Goal: Information Seeking & Learning: Learn about a topic

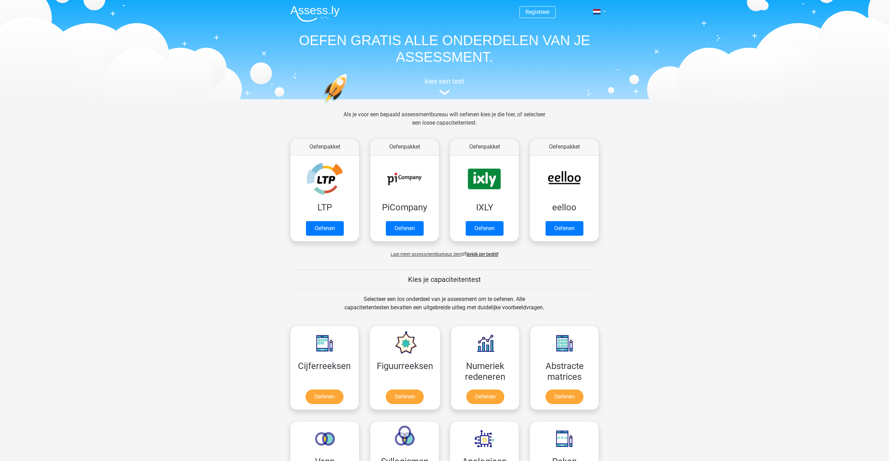
click at [601, 12] on link at bounding box center [597, 12] width 14 height 8
click at [569, 26] on link "Nederlands" at bounding box center [579, 27] width 48 height 11
click at [606, 10] on div "Registreer Nederlands English" at bounding box center [444, 48] width 330 height 95
click at [606, 12] on div "Registreer Nederlands English" at bounding box center [444, 48] width 330 height 95
click at [604, 12] on link at bounding box center [597, 12] width 14 height 8
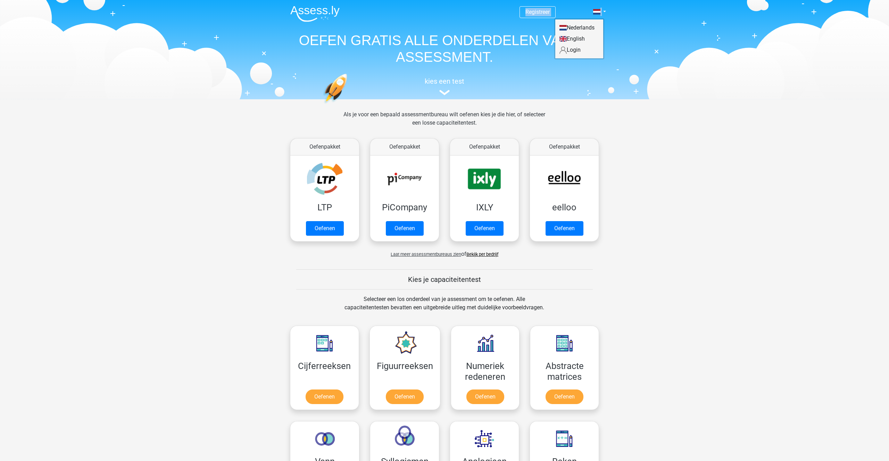
click at [575, 50] on link "Login" at bounding box center [579, 49] width 48 height 11
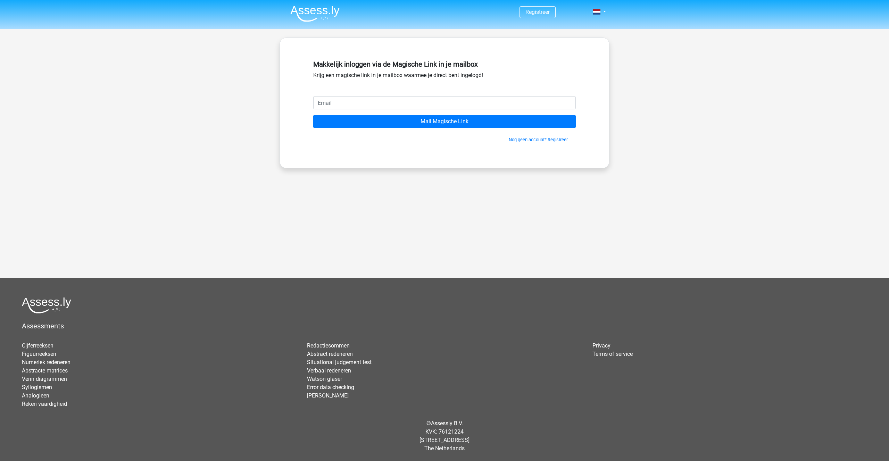
click at [345, 105] on input "email" at bounding box center [444, 102] width 262 height 13
type input "[EMAIL_ADDRESS][DOMAIN_NAME]"
click at [450, 125] on input "Mail Magische Link" at bounding box center [444, 121] width 262 height 13
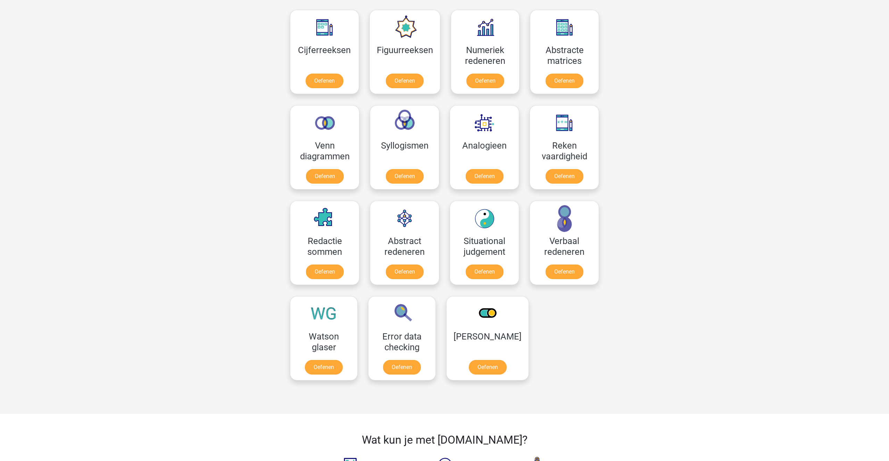
scroll to position [366, 0]
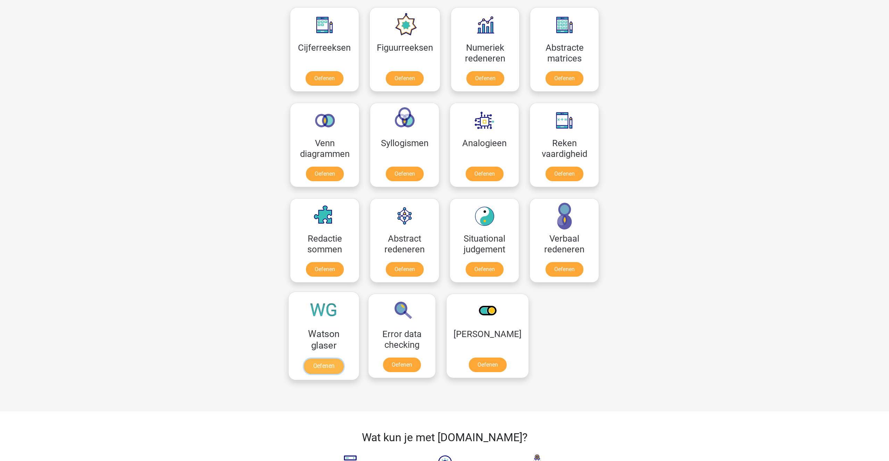
click at [316, 359] on link "Oefenen" at bounding box center [324, 366] width 40 height 15
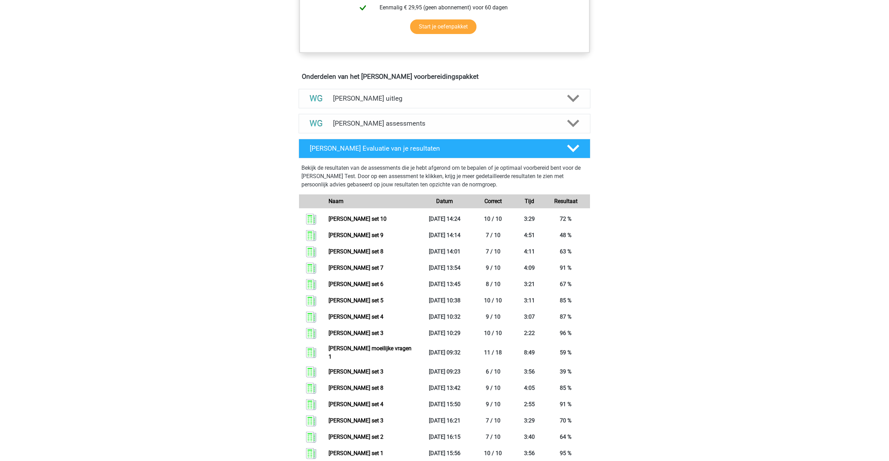
scroll to position [349, 0]
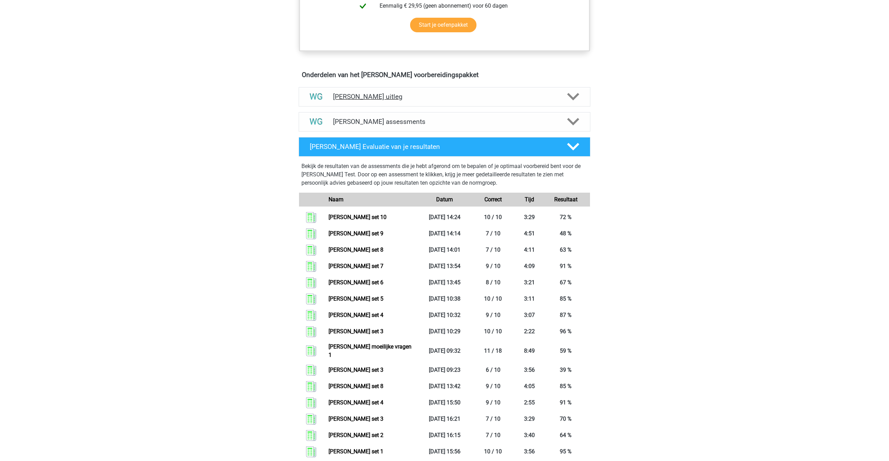
click at [352, 101] on h4 "[PERSON_NAME] uitleg" at bounding box center [444, 97] width 223 height 8
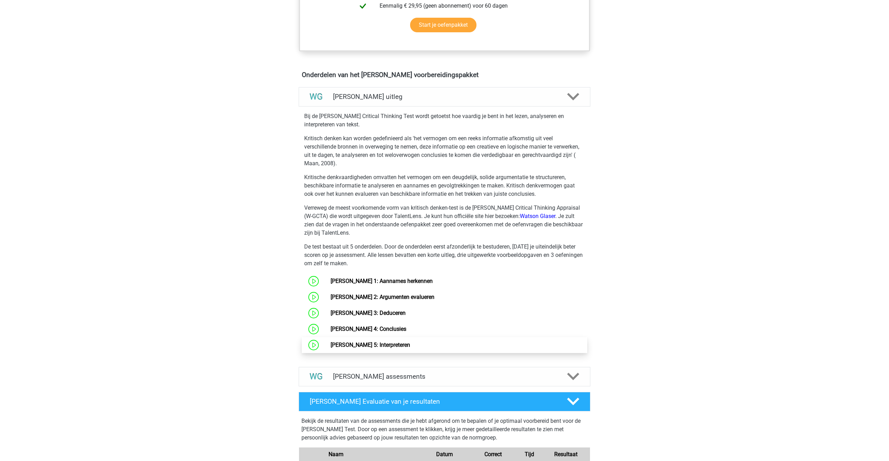
click at [361, 343] on link "Watson Glaser 5: Interpreteren" at bounding box center [369, 345] width 79 height 7
click at [336, 330] on link "[PERSON_NAME] 4: Conclusies" at bounding box center [368, 329] width 76 height 7
